Goal: Task Accomplishment & Management: Complete application form

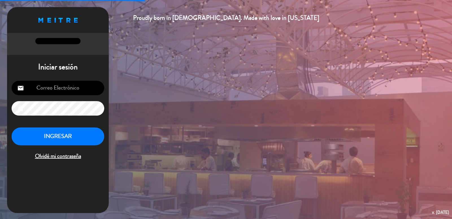
type input "[EMAIL_ADDRESS][DOMAIN_NAME]"
click at [63, 138] on button "INGRESAR" at bounding box center [58, 136] width 93 height 18
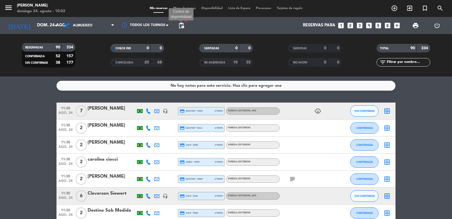
click at [180, 28] on span "pending_actions" at bounding box center [181, 25] width 7 height 7
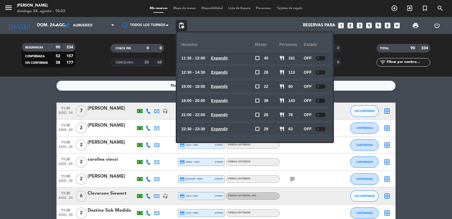
click at [228, 58] on u "Expandir" at bounding box center [219, 58] width 17 height 5
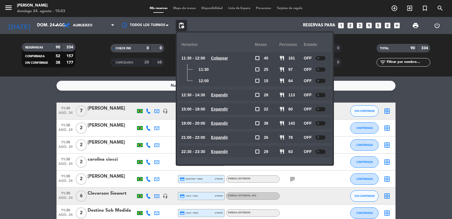
click at [221, 98] on span "Expandir" at bounding box center [219, 95] width 17 height 7
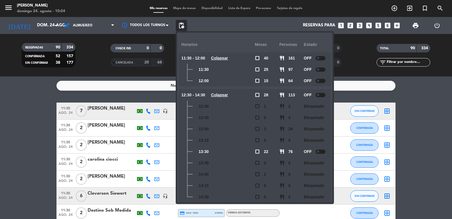
scroll to position [64, 0]
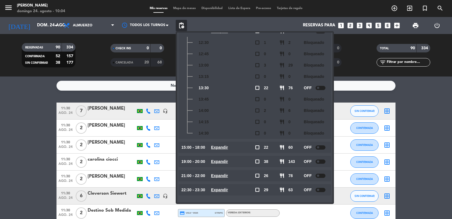
click at [228, 147] on u "Expandir" at bounding box center [219, 147] width 17 height 5
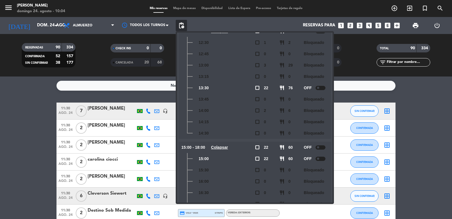
scroll to position [143, 0]
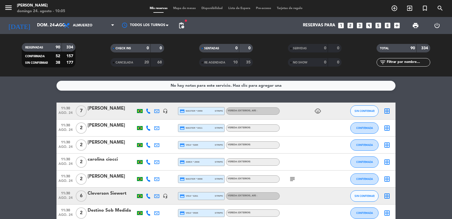
click at [298, 111] on div "child_care" at bounding box center [305, 110] width 51 height 17
click at [170, 113] on div at bounding box center [174, 110] width 8 height 17
click at [250, 112] on div "Vereda (EXTERIOR) , ARS -" at bounding box center [243, 111] width 30 height 4
click at [117, 109] on div "[PERSON_NAME]" at bounding box center [112, 108] width 48 height 7
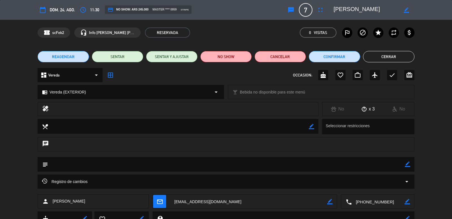
click at [364, 200] on textarea at bounding box center [378, 201] width 53 height 14
click at [358, 184] on div "Click para copiar content_paste |" at bounding box center [378, 187] width 50 height 10
click at [362, 191] on div "Click para copiar content_paste |" at bounding box center [378, 187] width 50 height 10
click at [361, 189] on span "Click para copiar" at bounding box center [371, 187] width 30 height 6
click at [381, 55] on button "Cerrar" at bounding box center [388, 56] width 51 height 11
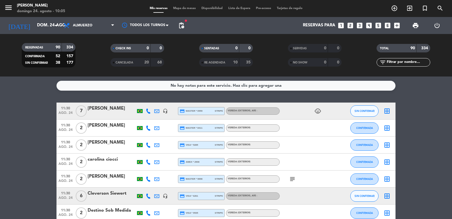
scroll to position [57, 0]
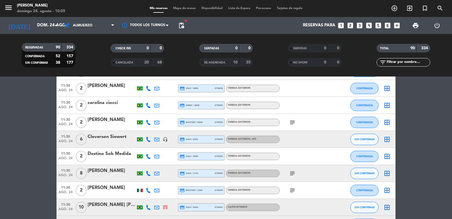
click at [105, 171] on div "[PERSON_NAME]" at bounding box center [112, 170] width 48 height 7
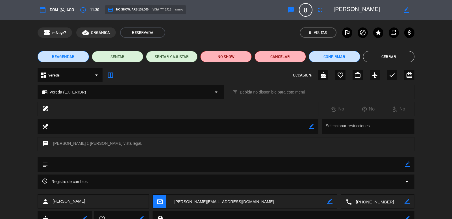
click at [361, 202] on textarea at bounding box center [378, 201] width 53 height 14
click at [361, 187] on span "Click para copiar" at bounding box center [371, 187] width 30 height 6
click at [373, 54] on button "Cerrar" at bounding box center [388, 56] width 51 height 11
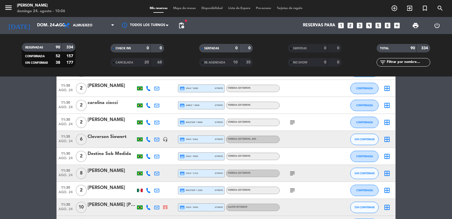
scroll to position [113, 0]
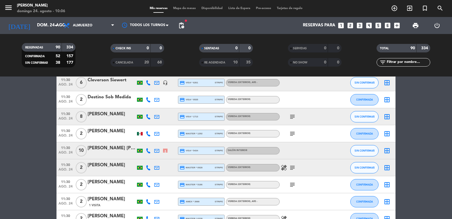
click at [110, 116] on div "[PERSON_NAME]" at bounding box center [112, 113] width 48 height 7
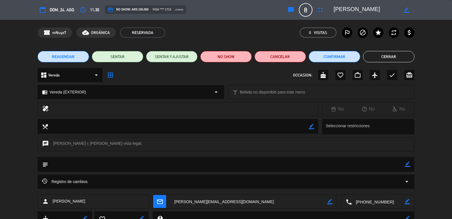
click at [361, 197] on textarea at bounding box center [378, 201] width 53 height 14
click at [363, 186] on span "Click para copiar" at bounding box center [371, 187] width 30 height 6
click at [382, 55] on button "Cerrar" at bounding box center [388, 56] width 51 height 11
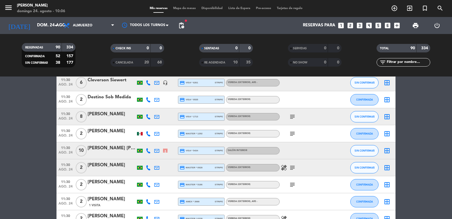
click at [119, 150] on div "[PERSON_NAME] [PERSON_NAME]" at bounding box center [112, 147] width 48 height 7
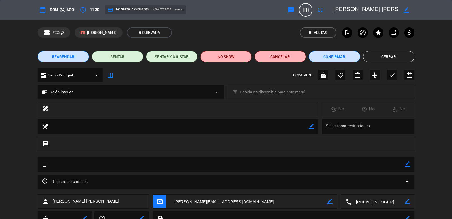
click at [375, 200] on textarea at bounding box center [378, 201] width 53 height 14
click at [360, 189] on span "Click para copiar" at bounding box center [371, 187] width 30 height 6
click at [375, 55] on button "Cerrar" at bounding box center [388, 56] width 51 height 11
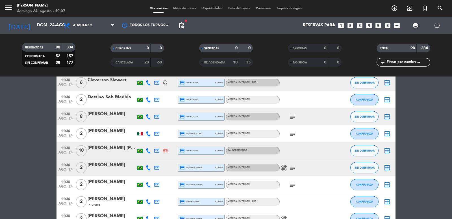
scroll to position [226, 0]
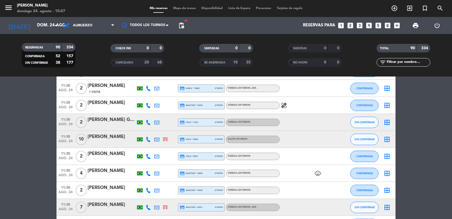
click at [100, 141] on div at bounding box center [112, 143] width 48 height 5
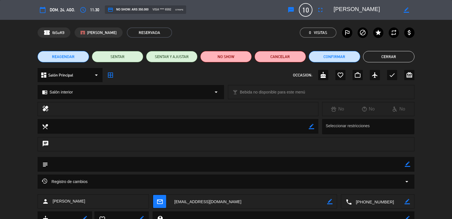
click at [362, 202] on textarea at bounding box center [378, 201] width 53 height 14
click at [365, 188] on span "Click para copiar" at bounding box center [371, 187] width 30 height 6
click at [377, 55] on button "Cerrar" at bounding box center [388, 56] width 51 height 11
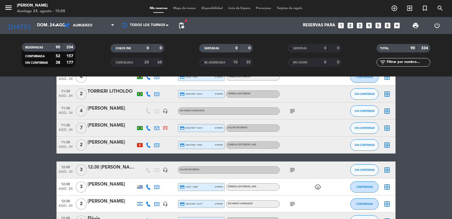
scroll to position [339, 0]
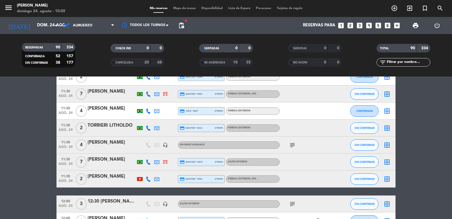
click at [105, 91] on div "[PERSON_NAME]" at bounding box center [112, 91] width 48 height 7
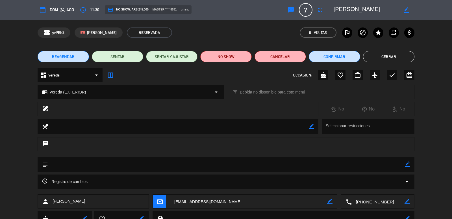
click at [367, 202] on textarea at bounding box center [378, 201] width 53 height 14
click at [359, 185] on span "Click para copiar" at bounding box center [371, 187] width 30 height 6
click at [396, 58] on button "Cerrar" at bounding box center [388, 56] width 51 height 11
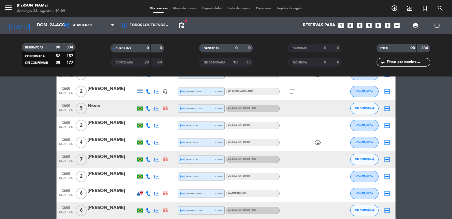
scroll to position [509, 0]
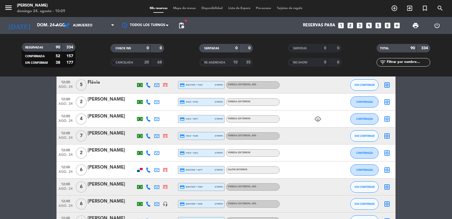
click at [104, 136] on div "[PERSON_NAME]" at bounding box center [112, 132] width 48 height 7
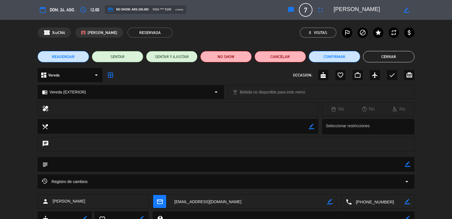
click at [359, 202] on textarea at bounding box center [378, 201] width 53 height 14
click at [362, 191] on div "Click para copiar content_paste |" at bounding box center [378, 187] width 50 height 10
click at [363, 187] on span "Click para copiar" at bounding box center [371, 187] width 30 height 6
click at [399, 57] on button "Cerrar" at bounding box center [388, 56] width 51 height 11
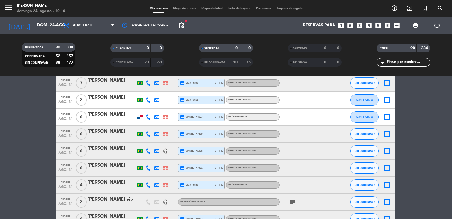
scroll to position [565, 0]
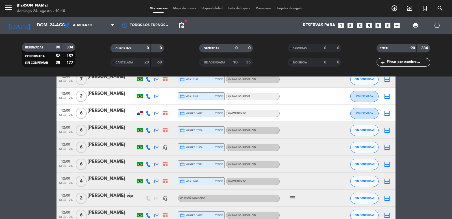
click at [117, 114] on div "[PERSON_NAME]" at bounding box center [112, 110] width 48 height 7
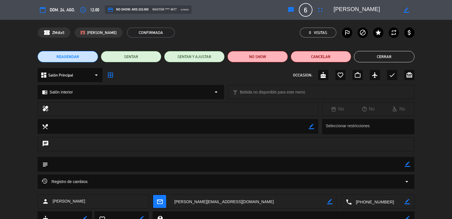
click at [359, 200] on textarea at bounding box center [378, 201] width 53 height 14
click at [360, 187] on span "Click para copiar" at bounding box center [371, 187] width 30 height 6
click at [370, 57] on button "Cerrar" at bounding box center [384, 56] width 61 height 11
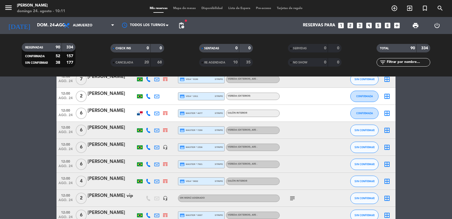
click at [102, 129] on div "[PERSON_NAME]" at bounding box center [112, 127] width 48 height 7
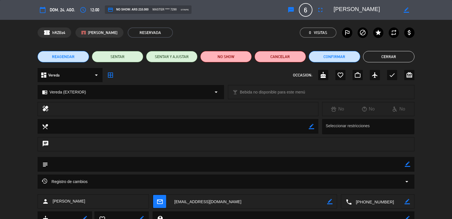
click at [367, 200] on textarea at bounding box center [378, 201] width 53 height 14
click at [361, 187] on span "Click para copiar" at bounding box center [371, 187] width 30 height 6
click at [374, 54] on button "Cerrar" at bounding box center [388, 56] width 51 height 11
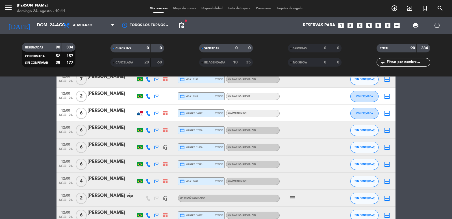
click at [95, 146] on div "[PERSON_NAME]" at bounding box center [112, 144] width 48 height 7
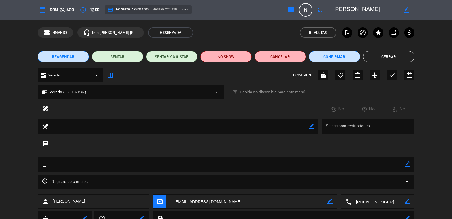
click at [360, 199] on textarea at bounding box center [378, 201] width 53 height 14
click at [364, 187] on span "Click para copiar" at bounding box center [371, 187] width 30 height 6
click at [380, 56] on button "Cerrar" at bounding box center [388, 56] width 51 height 11
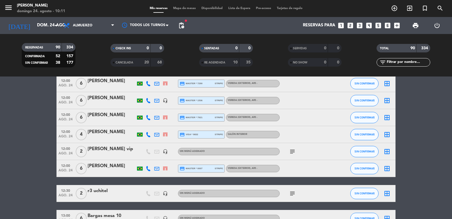
scroll to position [622, 0]
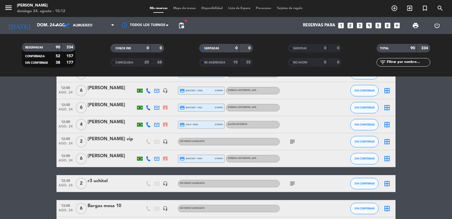
click at [111, 90] on div "[PERSON_NAME]" at bounding box center [112, 87] width 48 height 7
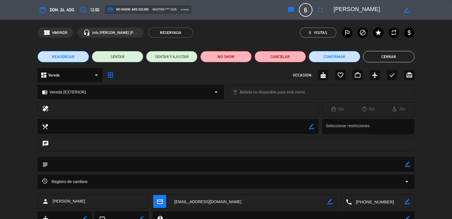
click at [357, 201] on textarea at bounding box center [378, 201] width 53 height 14
click at [364, 187] on span "Click para copiar" at bounding box center [371, 187] width 30 height 6
click at [403, 57] on button "Cerrar" at bounding box center [388, 56] width 51 height 11
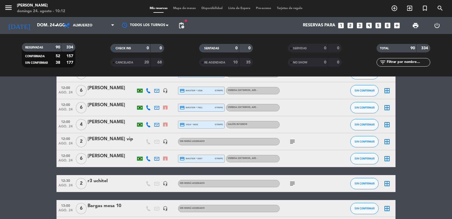
scroll to position [565, 0]
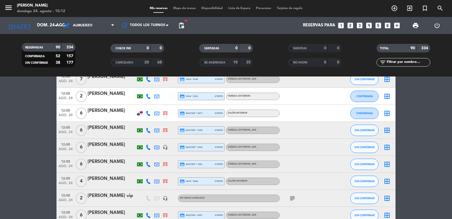
click at [124, 134] on div at bounding box center [112, 133] width 48 height 5
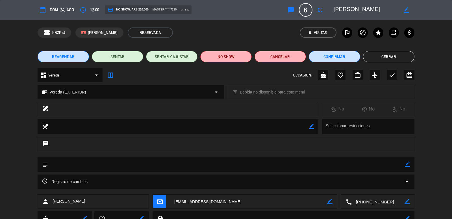
click at [378, 201] on textarea at bounding box center [378, 201] width 53 height 14
click at [375, 186] on span "Click para copiar" at bounding box center [371, 187] width 30 height 6
click at [376, 56] on button "Cerrar" at bounding box center [388, 56] width 51 height 11
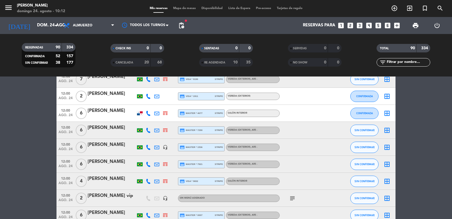
scroll to position [622, 0]
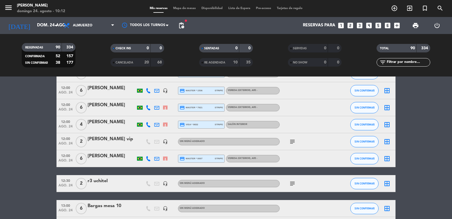
click at [114, 105] on div "[PERSON_NAME]" at bounding box center [112, 104] width 48 height 7
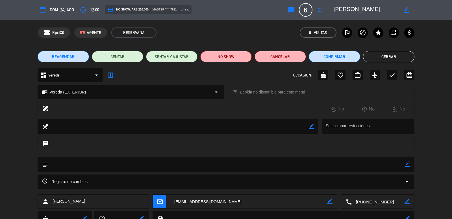
click at [374, 203] on textarea at bounding box center [378, 201] width 53 height 14
click at [363, 183] on div "Click para copiar content_paste |" at bounding box center [378, 187] width 50 height 10
click at [362, 187] on span "Click para copiar" at bounding box center [371, 187] width 30 height 6
click at [398, 60] on button "Cerrar" at bounding box center [388, 56] width 51 height 11
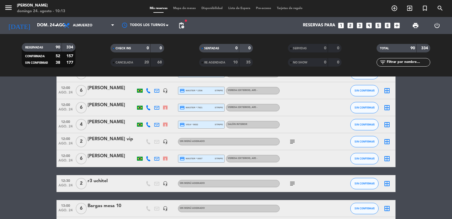
click at [96, 157] on div "[PERSON_NAME]" at bounding box center [112, 155] width 48 height 7
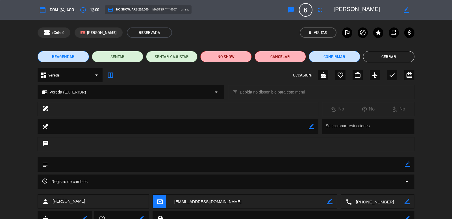
click at [383, 198] on textarea at bounding box center [378, 201] width 53 height 14
click at [370, 185] on span "Click para copiar" at bounding box center [371, 187] width 30 height 6
click at [387, 51] on button "Cerrar" at bounding box center [388, 56] width 51 height 11
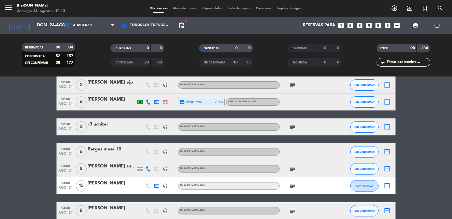
scroll to position [735, 0]
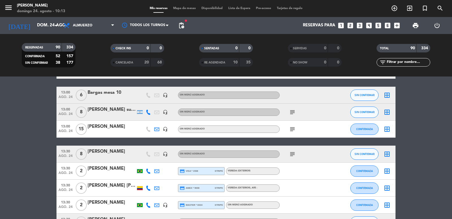
click at [129, 130] on div at bounding box center [112, 132] width 48 height 5
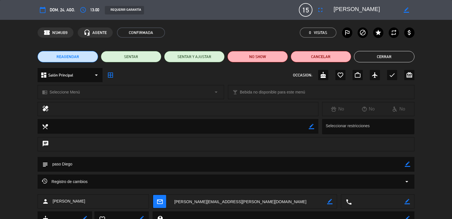
click at [390, 54] on button "Cerrar" at bounding box center [384, 56] width 61 height 11
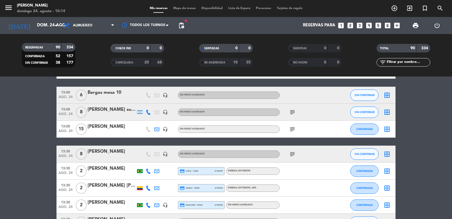
click at [102, 156] on div at bounding box center [112, 157] width 48 height 5
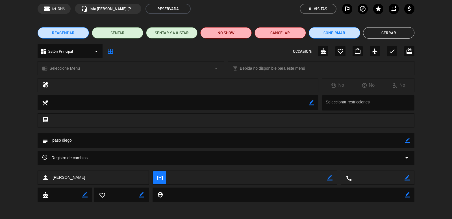
scroll to position [0, 0]
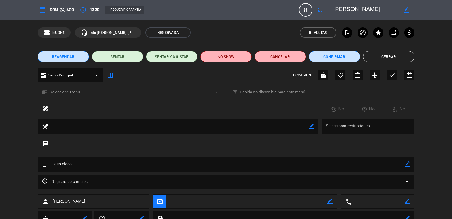
click at [379, 55] on button "Cerrar" at bounding box center [388, 56] width 51 height 11
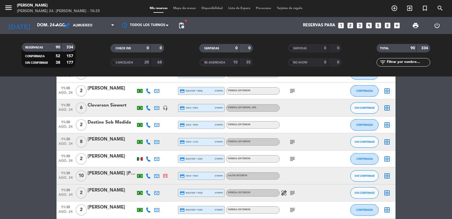
scroll to position [73, 0]
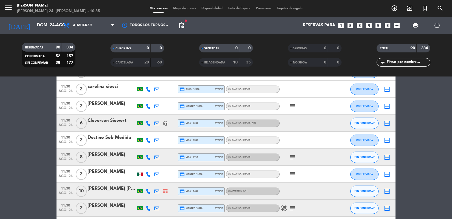
click at [147, 157] on icon at bounding box center [148, 156] width 5 height 5
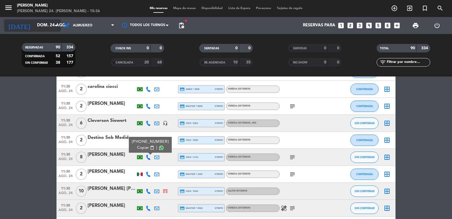
click at [40, 28] on input "dom. 24 ago." at bounding box center [61, 25] width 55 height 11
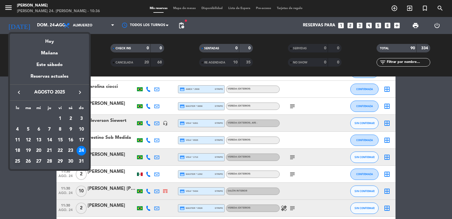
click at [16, 159] on div "25" at bounding box center [18, 161] width 10 height 10
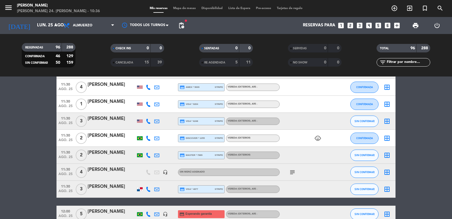
scroll to position [565, 0]
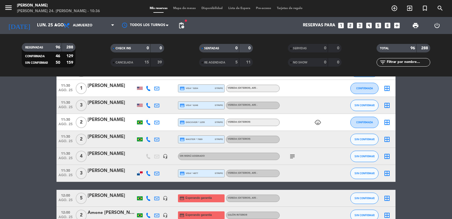
click at [178, 25] on span "pending_actions" at bounding box center [181, 25] width 11 height 11
click at [179, 25] on span "pending_actions" at bounding box center [181, 25] width 7 height 7
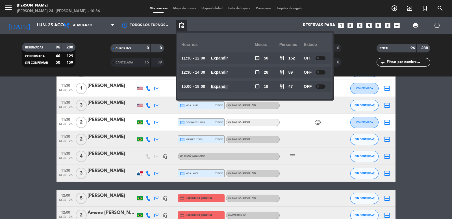
click at [228, 59] on u "Expandir" at bounding box center [219, 58] width 17 height 5
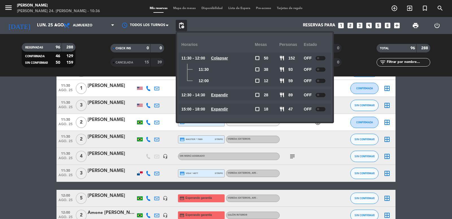
click at [219, 59] on u "Colapsar" at bounding box center [219, 58] width 17 height 5
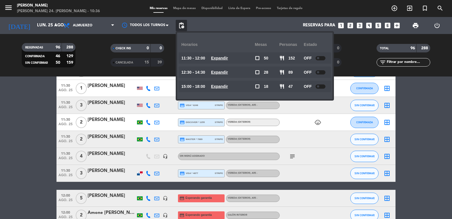
click at [226, 84] on u "Expandir" at bounding box center [219, 86] width 17 height 5
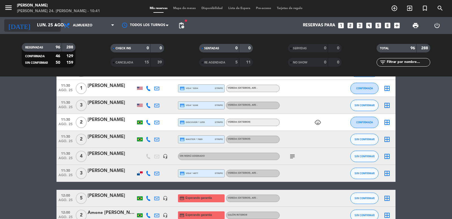
click at [56, 28] on icon "arrow_drop_down" at bounding box center [56, 25] width 7 height 7
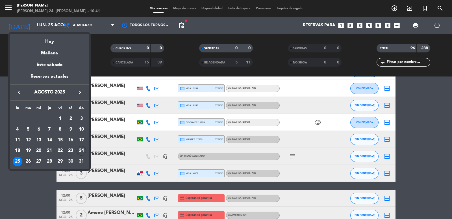
click at [30, 162] on div "26" at bounding box center [28, 161] width 10 height 10
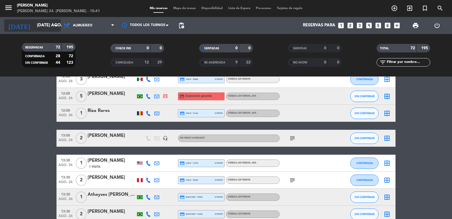
click at [45, 29] on input "[DATE] ago." at bounding box center [61, 25] width 55 height 11
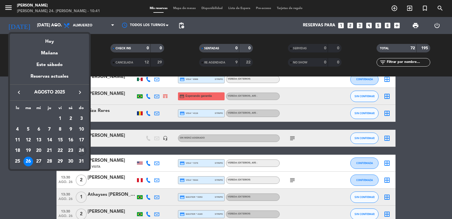
click at [40, 163] on div "27" at bounding box center [39, 161] width 10 height 10
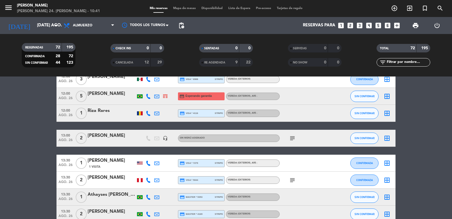
type input "mié. 27 ago."
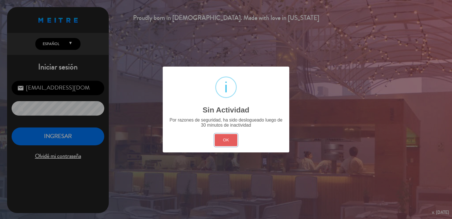
click at [231, 141] on button "OK" at bounding box center [226, 140] width 23 height 12
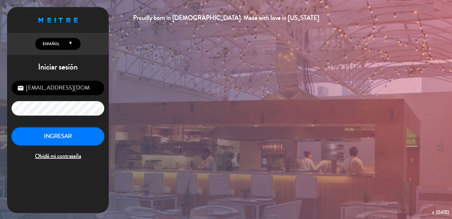
click at [86, 139] on button "INGRESAR" at bounding box center [58, 136] width 93 height 18
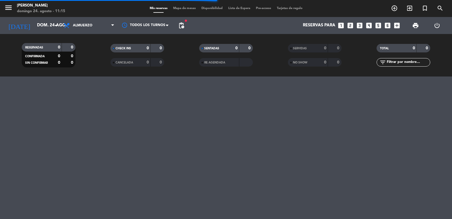
click at [376, 27] on icon "looks_5" at bounding box center [378, 25] width 7 height 7
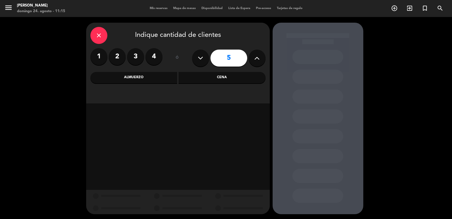
click at [219, 74] on div "Cena" at bounding box center [222, 77] width 87 height 11
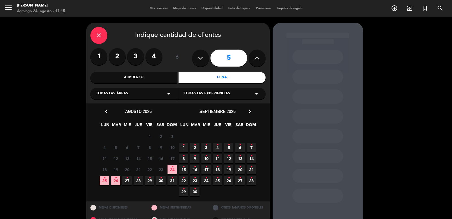
click at [173, 171] on span "24 •" at bounding box center [172, 169] width 9 height 9
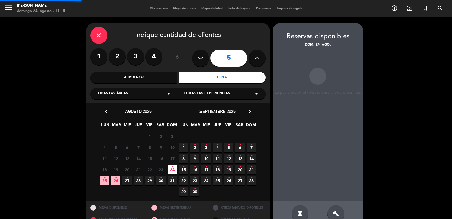
scroll to position [12, 0]
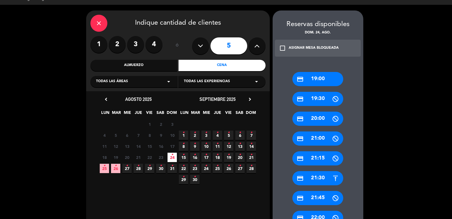
click at [323, 80] on div "credit_card 19:00" at bounding box center [318, 79] width 51 height 14
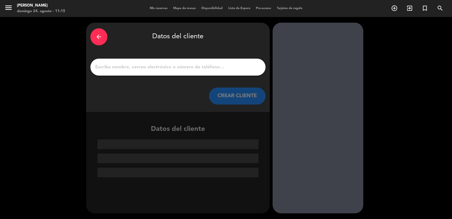
click at [208, 68] on input "1" at bounding box center [178, 67] width 167 height 8
paste input "[PERSON_NAME]"
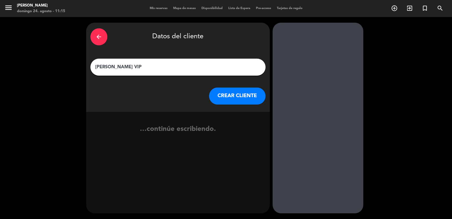
type input "[PERSON_NAME] VIP"
click at [222, 96] on button "CREAR CLIENTE" at bounding box center [237, 95] width 57 height 17
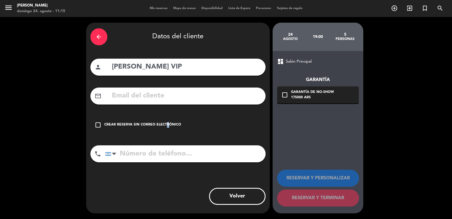
drag, startPoint x: 164, startPoint y: 129, endPoint x: 176, endPoint y: 129, distance: 11.3
click at [165, 129] on div "check_box_outline_blank Crear reserva sin correo electrónico" at bounding box center [177, 124] width 175 height 17
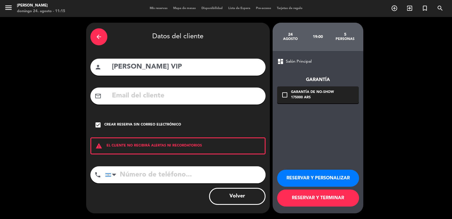
drag, startPoint x: 291, startPoint y: 163, endPoint x: 307, endPoint y: 174, distance: 19.2
click at [295, 166] on div "RESERVAR Y PERSONALIZAR RESERVAR Y TERMINAR" at bounding box center [318, 184] width 82 height 55
click at [313, 182] on button "RESERVAR Y PERSONALIZAR" at bounding box center [318, 177] width 82 height 17
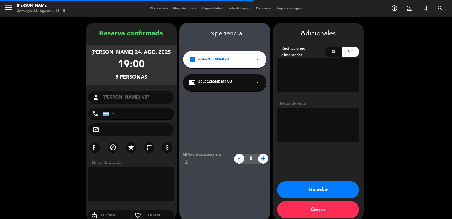
scroll to position [8, 0]
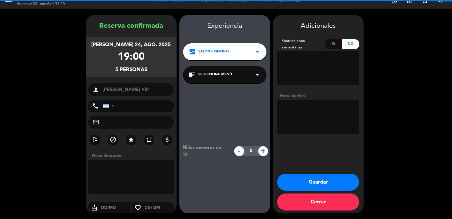
click at [309, 113] on textarea at bounding box center [318, 117] width 82 height 34
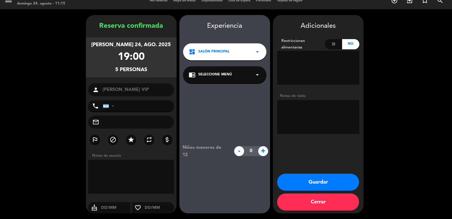
type textarea "D"
type textarea "[PERSON_NAME] ([PERSON_NAME])"
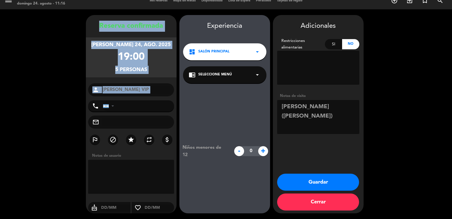
drag, startPoint x: 91, startPoint y: 25, endPoint x: 137, endPoint y: 99, distance: 86.6
click at [137, 99] on div "Reserva confirmada [PERSON_NAME] 24, ago. 2025 19:00 5 personas person [PERSON_…" at bounding box center [131, 120] width 91 height 198
copy div "Reserva confirmada [PERSON_NAME] 24, ago. 2025 19:00 5 personas person"
click at [290, 179] on button "Guardar" at bounding box center [318, 181] width 82 height 17
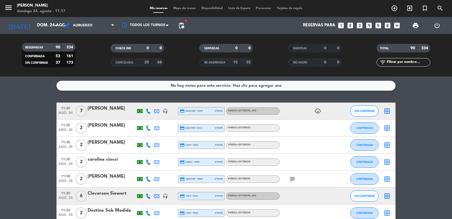
click at [55, 16] on div "menu [PERSON_NAME] 24. [PERSON_NAME] - 11:17 Mis reservas Mapa de mesas Disponi…" at bounding box center [226, 8] width 452 height 17
click at [34, 30] on input "dom. 24 ago." at bounding box center [61, 25] width 55 height 11
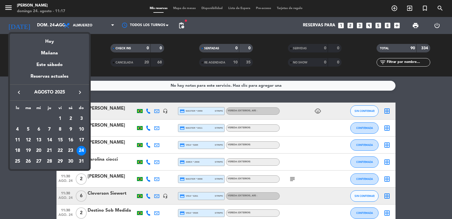
click at [128, 75] on div at bounding box center [226, 109] width 452 height 219
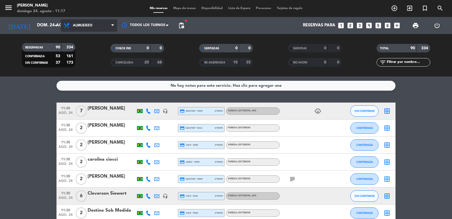
click at [98, 29] on span "Almuerzo" at bounding box center [89, 25] width 57 height 12
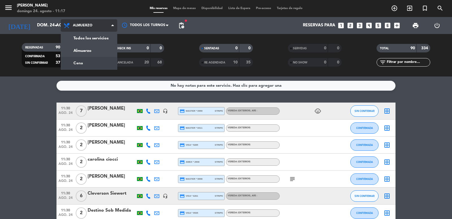
click at [92, 61] on div "menu [PERSON_NAME] 24. [PERSON_NAME] - 11:17 Mis reservas Mapa de mesas Disponi…" at bounding box center [226, 38] width 452 height 76
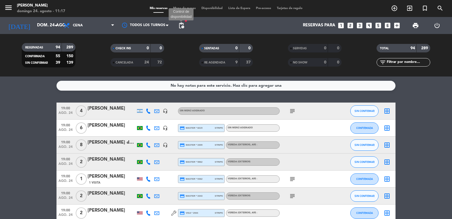
click at [180, 25] on span "pending_actions" at bounding box center [181, 25] width 7 height 7
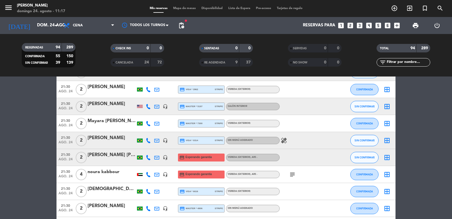
scroll to position [1018, 0]
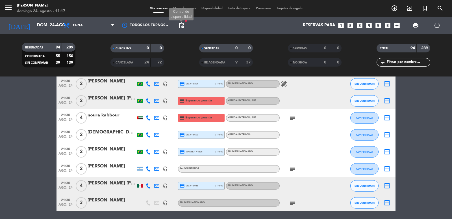
click at [182, 23] on span "pending_actions" at bounding box center [181, 25] width 7 height 7
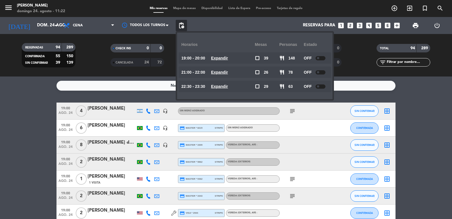
scroll to position [57, 0]
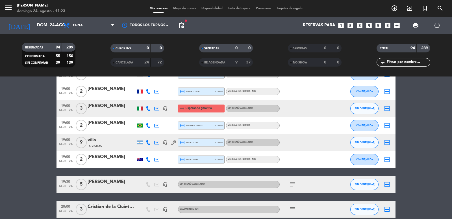
scroll to position [565, 0]
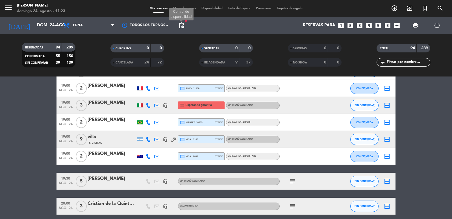
click at [180, 26] on span "pending_actions" at bounding box center [181, 25] width 7 height 7
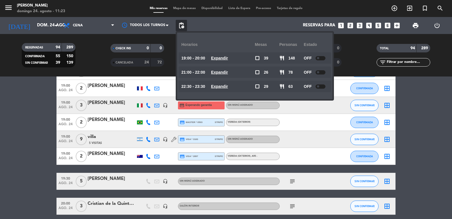
click at [220, 70] on u "Expandir" at bounding box center [219, 72] width 17 height 5
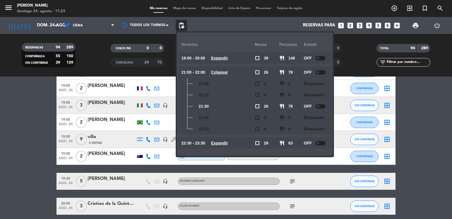
click at [220, 70] on u "Colapsar" at bounding box center [219, 72] width 17 height 5
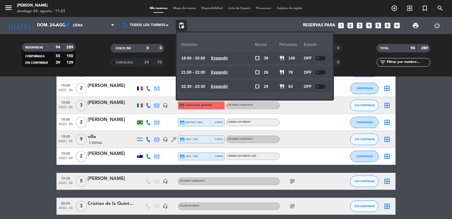
click at [217, 71] on u "Expandir" at bounding box center [219, 72] width 17 height 5
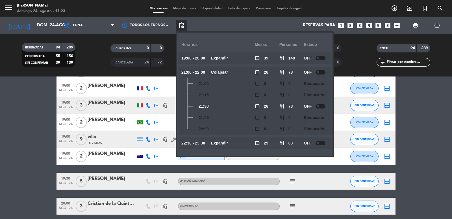
click at [217, 71] on u "Colapsar" at bounding box center [219, 72] width 17 height 5
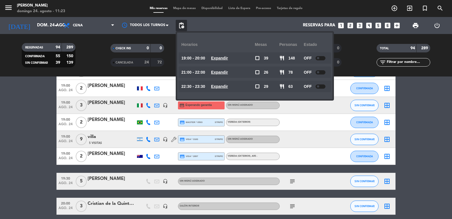
scroll to position [622, 0]
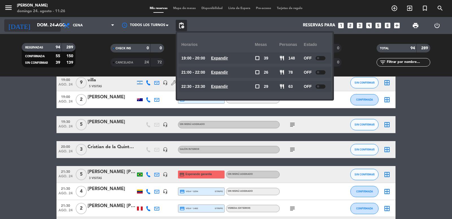
click at [52, 27] on input "dom. 24 ago." at bounding box center [61, 25] width 55 height 11
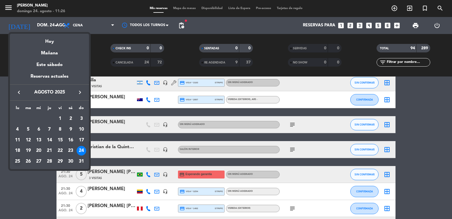
click at [18, 163] on div "25" at bounding box center [18, 161] width 10 height 10
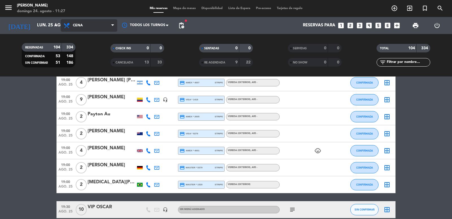
click at [81, 24] on span "Cena" at bounding box center [78, 25] width 10 height 4
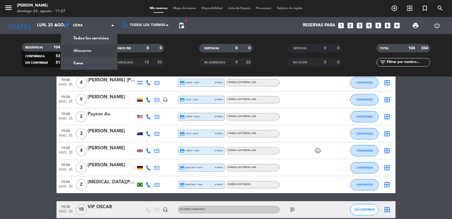
click at [81, 50] on div "menu [PERSON_NAME] 24. [PERSON_NAME] - 11:27 Mis reservas Mapa de mesas Disponi…" at bounding box center [226, 38] width 452 height 76
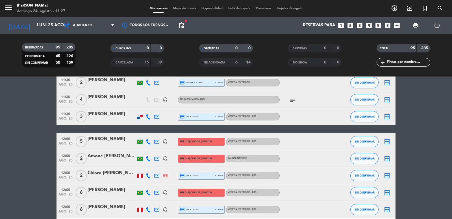
click at [89, 19] on div "Todos los servicios Almuerzo Cena Almuerzo Todos los servicios Almuerzo Cena" at bounding box center [89, 25] width 57 height 17
click at [89, 23] on span "Almuerzo" at bounding box center [89, 25] width 57 height 12
click at [88, 60] on div "menu [PERSON_NAME] 24. [PERSON_NAME] - 11:27 Mis reservas Mapa de mesas Disponi…" at bounding box center [226, 38] width 452 height 76
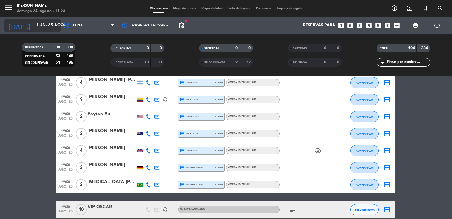
click at [47, 24] on input "lun. 25 ago." at bounding box center [61, 25] width 55 height 11
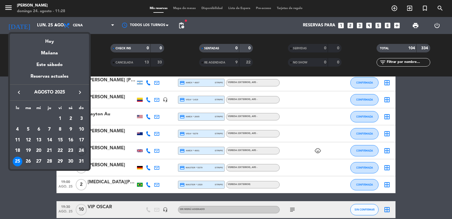
click at [31, 160] on div "26" at bounding box center [28, 161] width 10 height 10
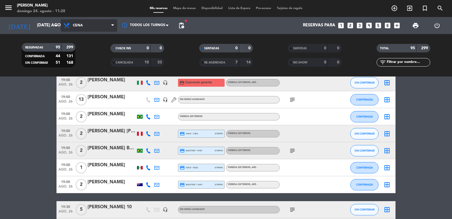
click at [77, 25] on span "Cena" at bounding box center [78, 25] width 10 height 4
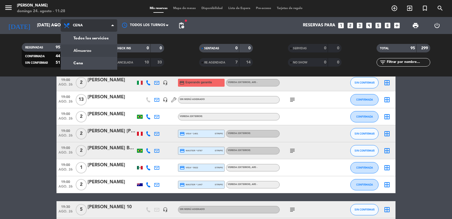
click at [80, 48] on div "menu [PERSON_NAME] 24. [PERSON_NAME] - 11:28 Mis reservas Mapa de mesas Disponi…" at bounding box center [226, 38] width 452 height 76
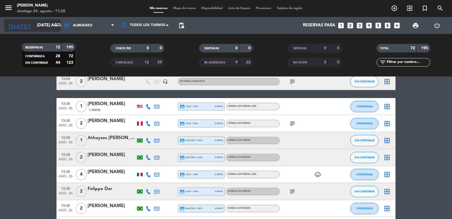
click at [56, 29] on icon "arrow_drop_down" at bounding box center [56, 25] width 7 height 7
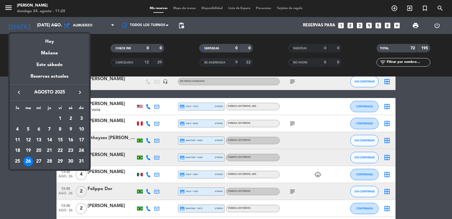
click at [40, 162] on div "27" at bounding box center [39, 161] width 10 height 10
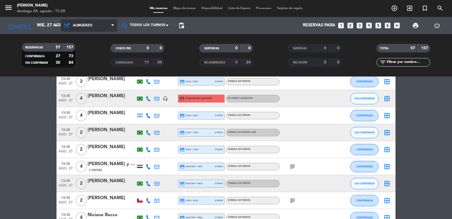
click at [89, 27] on span "Almuerzo" at bounding box center [83, 25] width 20 height 4
click at [86, 63] on div "menu [PERSON_NAME] 24. [PERSON_NAME] - 11:28 Mis reservas Mapa de mesas Disponi…" at bounding box center [226, 38] width 452 height 76
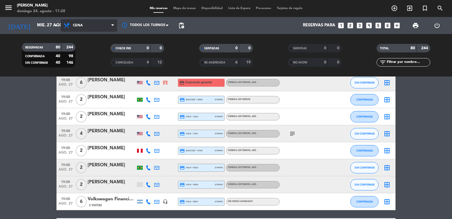
click at [77, 28] on span "Cena" at bounding box center [89, 25] width 57 height 12
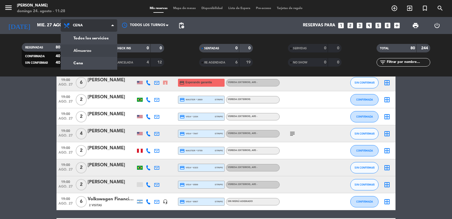
click at [87, 51] on div "menu [PERSON_NAME] 24. [PERSON_NAME] - 11:28 Mis reservas Mapa de mesas Disponi…" at bounding box center [226, 38] width 452 height 76
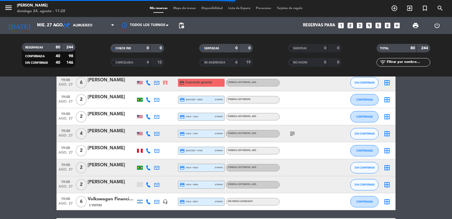
drag, startPoint x: 100, startPoint y: 46, endPoint x: 112, endPoint y: 50, distance: 12.5
click at [101, 47] on div "RESERVADAS 80 244 CONFIRMADA 40 98 SIN CONFIRMAR 40 146 CHECK INS 0 0 CANCELADA…" at bounding box center [226, 55] width 452 height 31
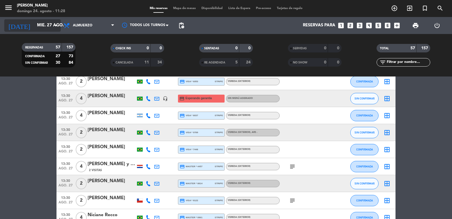
click at [55, 26] on icon "arrow_drop_down" at bounding box center [56, 25] width 7 height 7
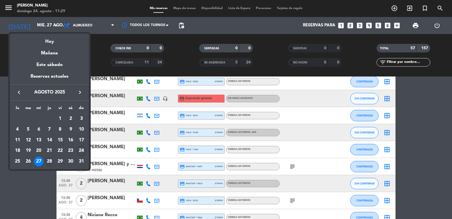
click at [50, 160] on div "28" at bounding box center [50, 161] width 10 height 10
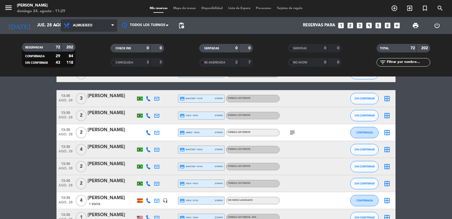
click at [89, 29] on span "Almuerzo" at bounding box center [89, 25] width 57 height 12
click at [90, 64] on div "menu [PERSON_NAME] 24. [PERSON_NAME] - 11:29 Mis reservas Mapa de mesas Disponi…" at bounding box center [226, 38] width 452 height 76
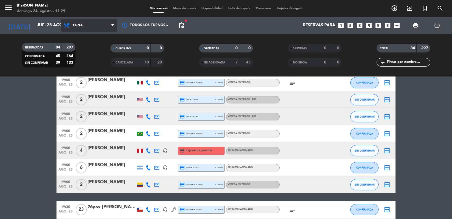
click at [87, 26] on span "Cena" at bounding box center [89, 25] width 57 height 12
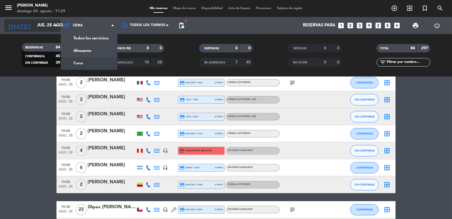
click at [47, 25] on input "jue. 28 ago." at bounding box center [61, 25] width 55 height 11
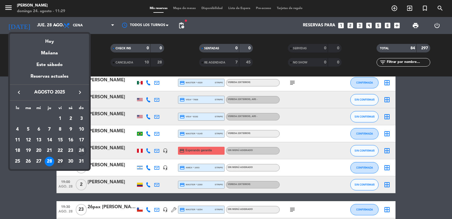
click at [58, 161] on div "29" at bounding box center [60, 161] width 10 height 10
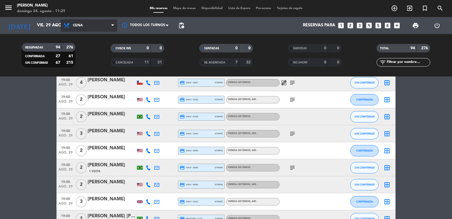
click at [80, 22] on span "Cena" at bounding box center [89, 25] width 57 height 12
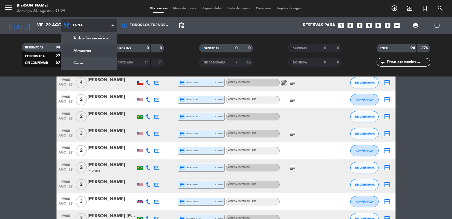
click at [86, 50] on div "menu [PERSON_NAME] 24. [PERSON_NAME] - 11:29 Mis reservas Mapa de mesas Disponi…" at bounding box center [226, 38] width 452 height 76
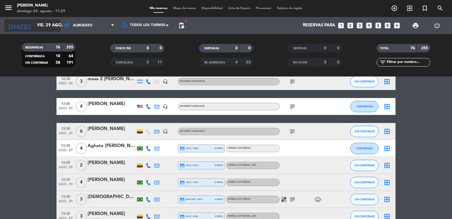
click at [39, 23] on input "vie. 29 ago." at bounding box center [61, 25] width 55 height 11
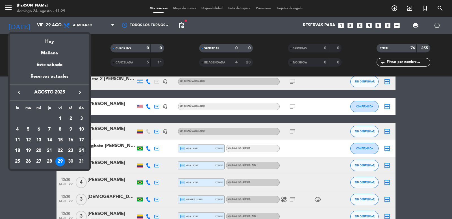
click at [71, 161] on div "30" at bounding box center [71, 161] width 10 height 10
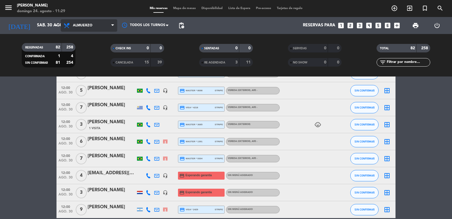
click at [101, 27] on span "Almuerzo" at bounding box center [89, 25] width 57 height 12
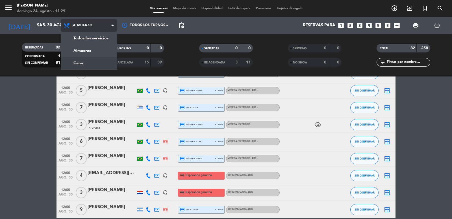
click at [94, 62] on div "menu [PERSON_NAME] 24. [PERSON_NAME] - 11:29 Mis reservas Mapa de mesas Disponi…" at bounding box center [226, 38] width 452 height 76
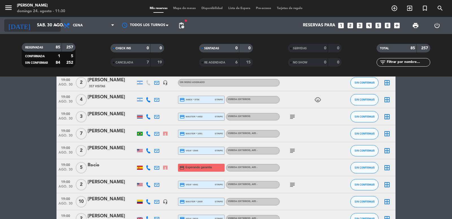
click at [45, 31] on div "[DATE] sáb. 30 ago. arrow_drop_down" at bounding box center [32, 25] width 57 height 12
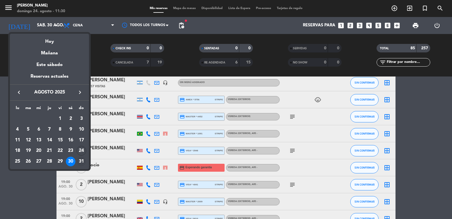
click at [84, 160] on div "31" at bounding box center [82, 161] width 10 height 10
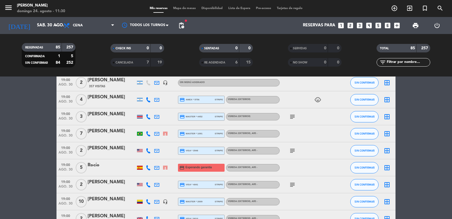
type input "dom. 31 ago."
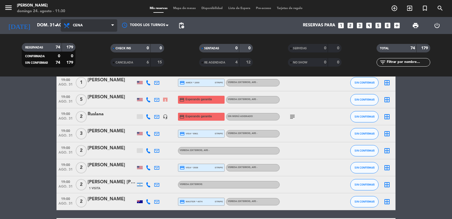
click at [98, 23] on span "Cena" at bounding box center [89, 25] width 57 height 12
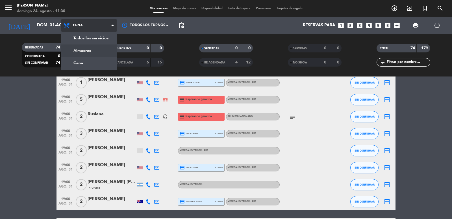
click at [92, 47] on div "menu [PERSON_NAME] 24. [PERSON_NAME] - 11:30 Mis reservas Mapa de mesas Disponi…" at bounding box center [226, 38] width 452 height 76
